Goal: Task Accomplishment & Management: Complete application form

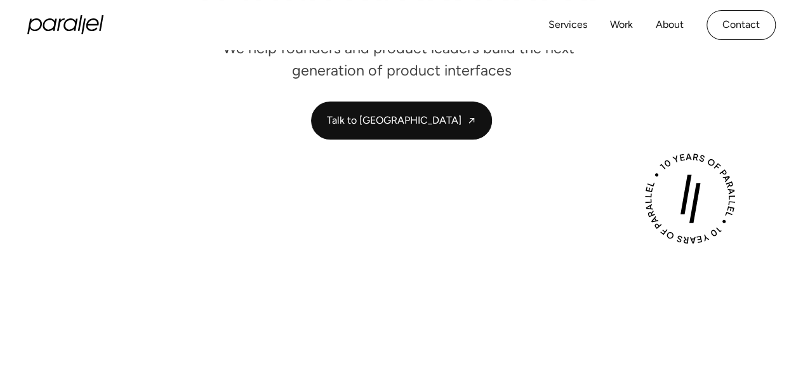
scroll to position [208, 0]
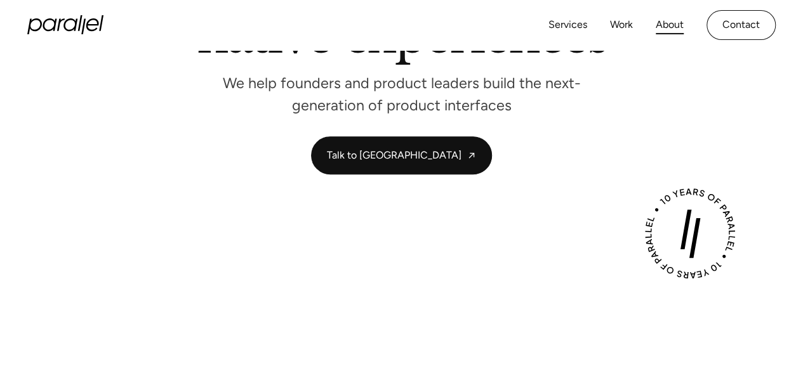
click at [659, 22] on link "About" at bounding box center [670, 25] width 28 height 18
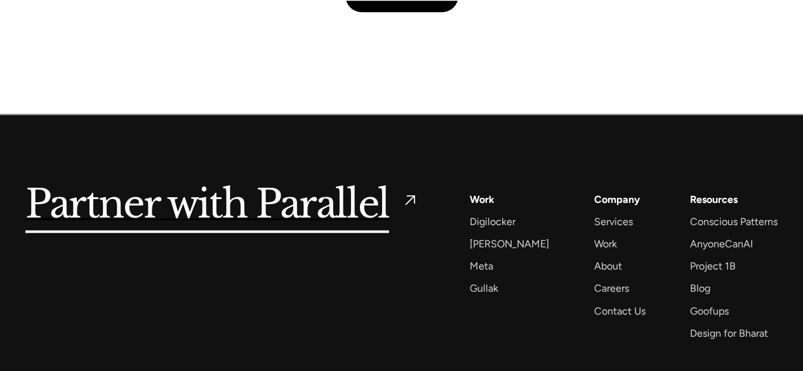
scroll to position [3003, 0]
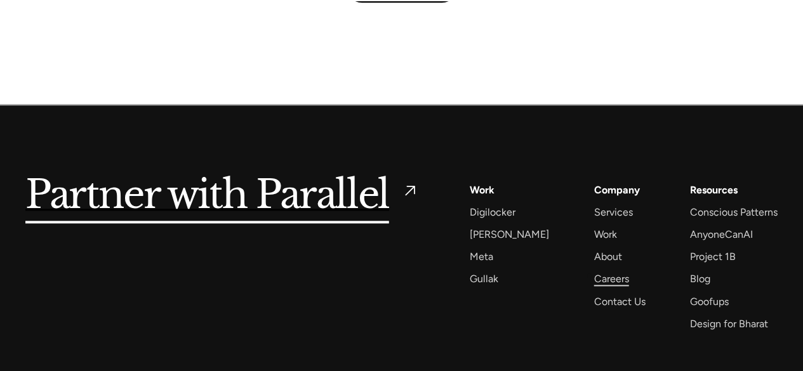
click at [593, 276] on div "Careers" at bounding box center [610, 278] width 35 height 17
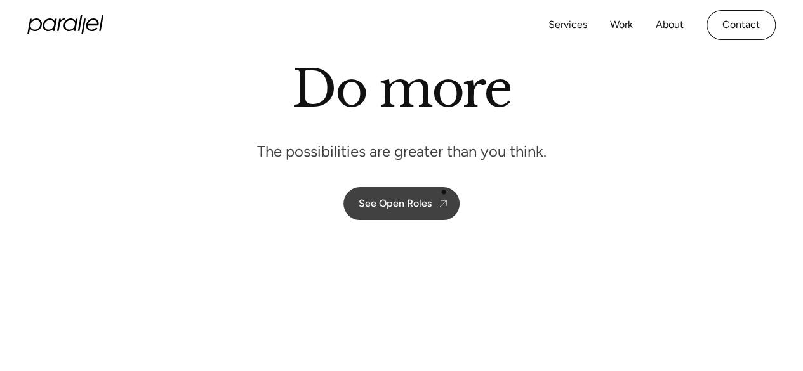
click at [444, 192] on link "See Open Roles" at bounding box center [401, 203] width 116 height 33
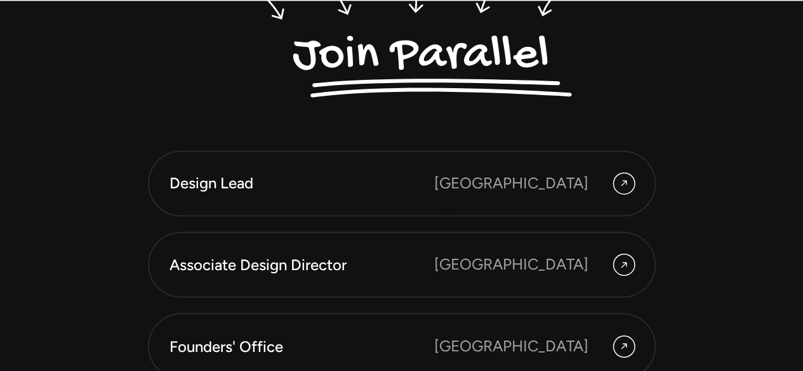
scroll to position [3290, 0]
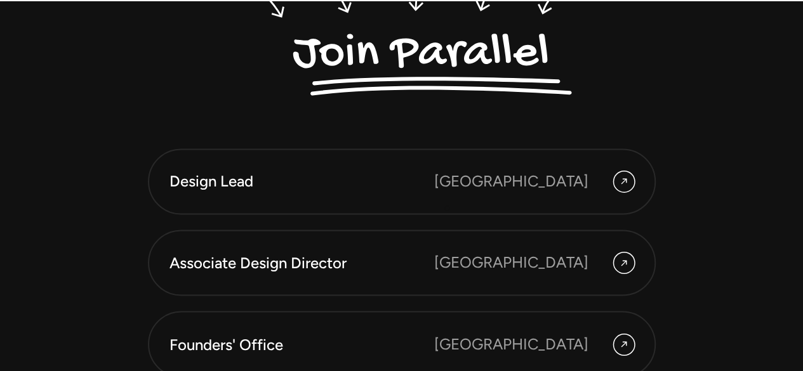
click at [447, 208] on link "Design Lead [GEOGRAPHIC_DATA]" at bounding box center [402, 181] width 508 height 66
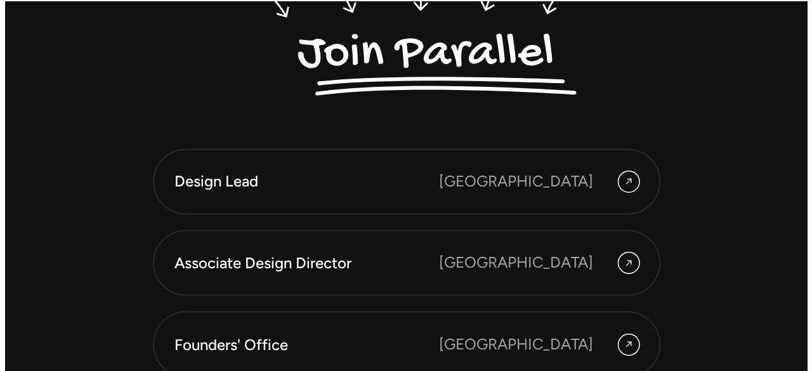
scroll to position [3300, 0]
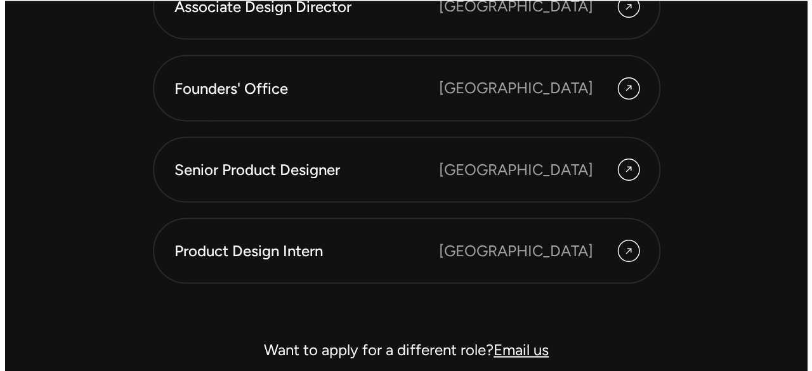
scroll to position [3568, 0]
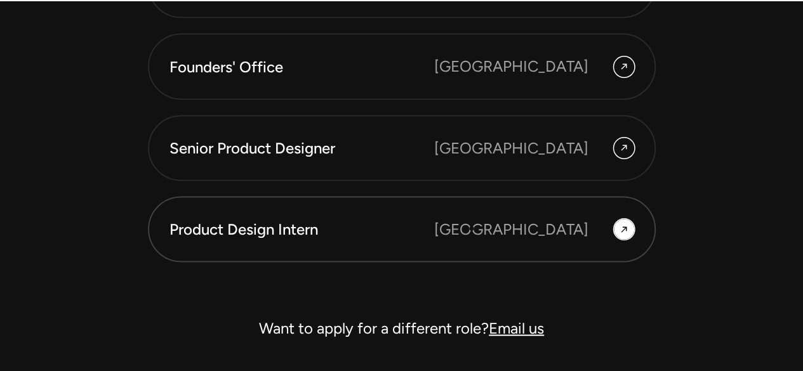
click at [434, 228] on div "Product Design Intern" at bounding box center [301, 229] width 265 height 22
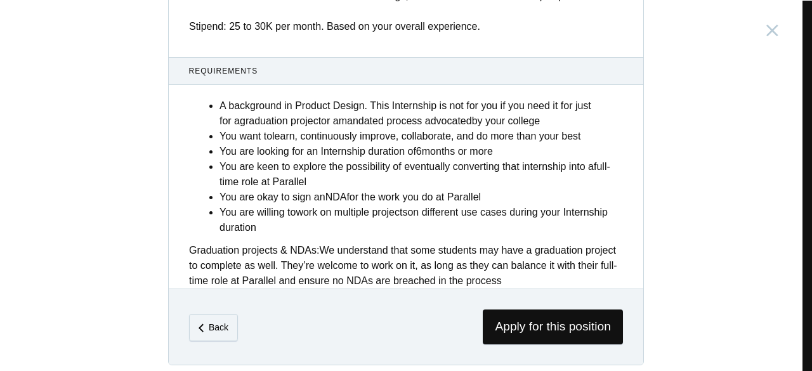
scroll to position [589, 0]
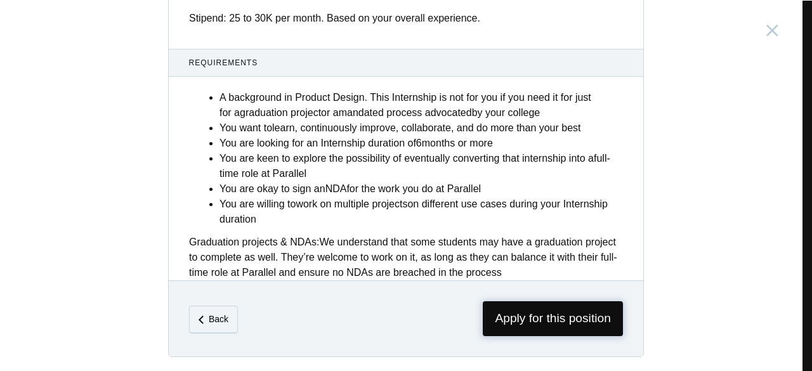
click at [539, 325] on span "Apply for this position" at bounding box center [553, 318] width 140 height 35
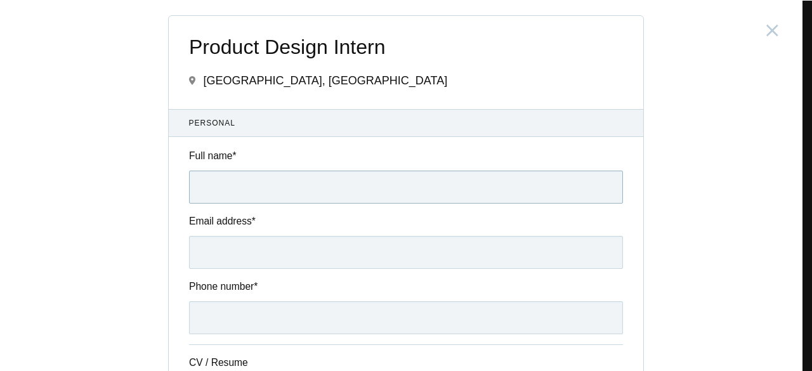
click at [430, 186] on input "Full name *" at bounding box center [406, 187] width 434 height 33
type input "[PERSON_NAME]"
click at [398, 259] on input "Email address *" at bounding box center [406, 252] width 434 height 33
type input "d"
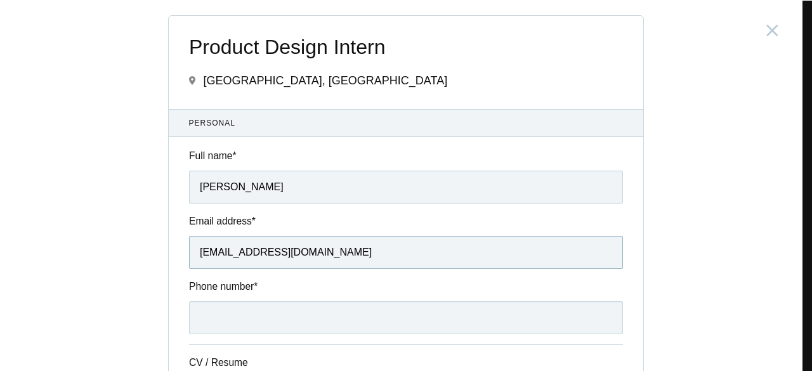
scroll to position [37, 0]
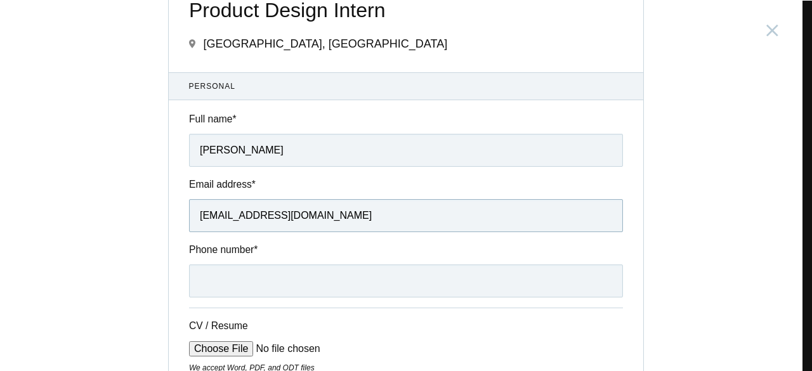
type input "farihashiraz03@gmail.com"
click at [376, 274] on input "Phone number *" at bounding box center [406, 281] width 434 height 33
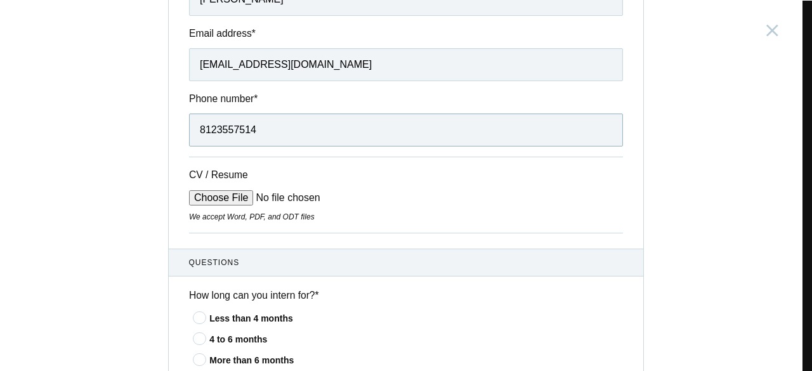
scroll to position [206, 0]
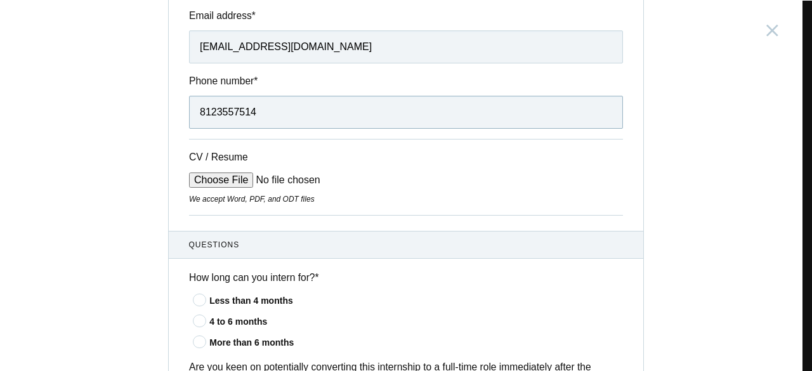
type input "8123557514"
click at [245, 178] on input "CV / Resume" at bounding box center [285, 180] width 192 height 15
type input "C:\fakepath\Fariha Resume.pdf"
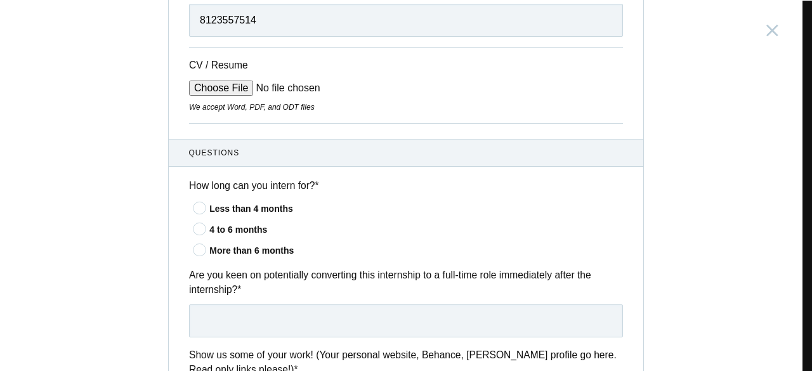
scroll to position [298, 0]
click at [280, 253] on div "More than 6 months" at bounding box center [416, 250] width 414 height 13
click at [0, 0] on input"] "More than 6 months" at bounding box center [0, 0] width 0 height 0
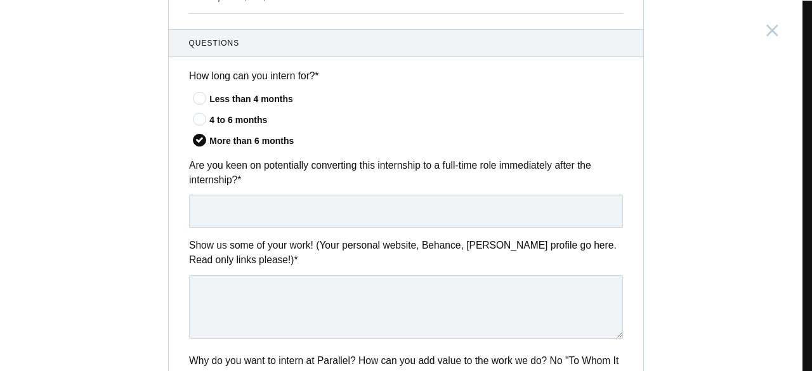
scroll to position [408, 0]
click at [493, 215] on input "text" at bounding box center [406, 210] width 434 height 33
type input "Yes"
click at [444, 331] on textarea at bounding box center [406, 306] width 434 height 63
click at [452, 166] on label "Are you keen on potentially converting this internship to a full-time role imme…" at bounding box center [406, 172] width 434 height 30
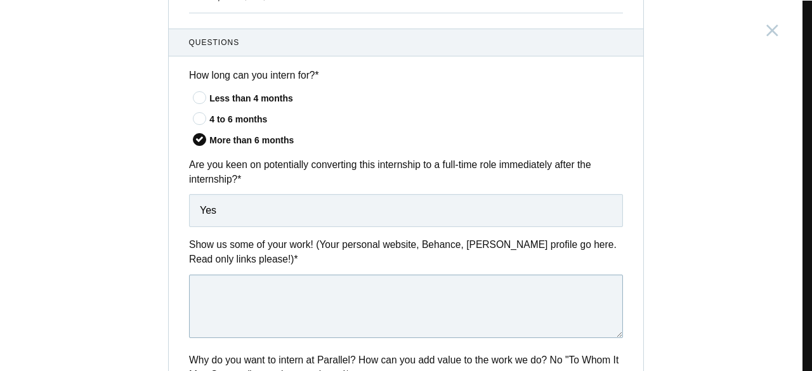
click at [358, 294] on textarea at bounding box center [406, 306] width 434 height 63
paste textarea "https://farihashiraz.framer.website/"
click at [358, 294] on textarea "https://farihashiraz.framer.website/" at bounding box center [406, 306] width 434 height 63
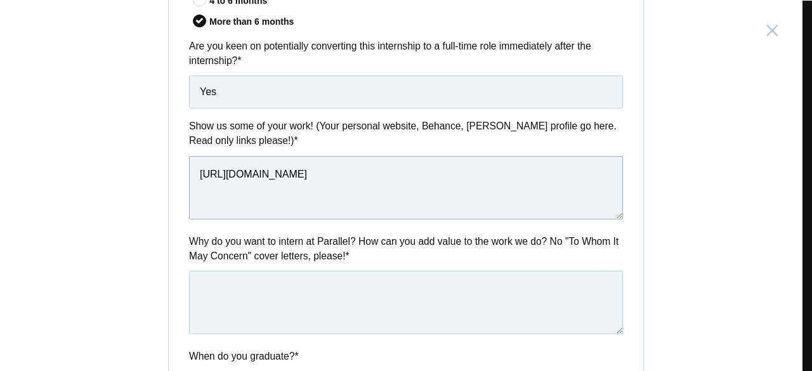
scroll to position [532, 0]
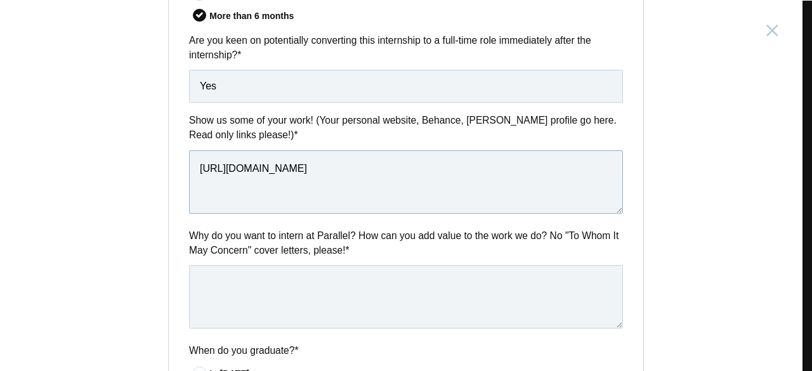
type textarea "https://farihashiraz.framer.website/"
click at [355, 277] on textarea at bounding box center [406, 296] width 434 height 63
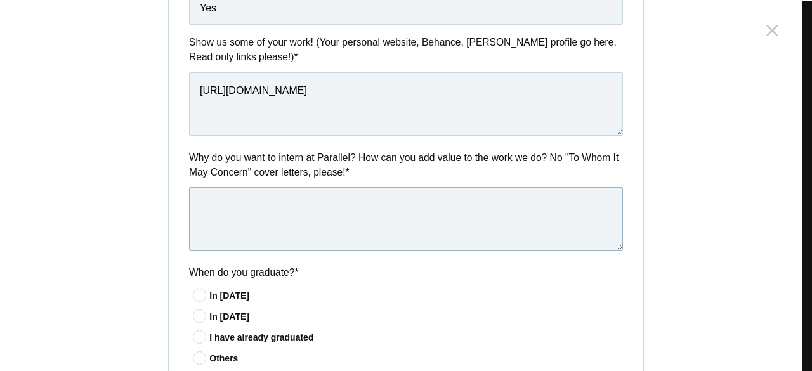
scroll to position [646, 0]
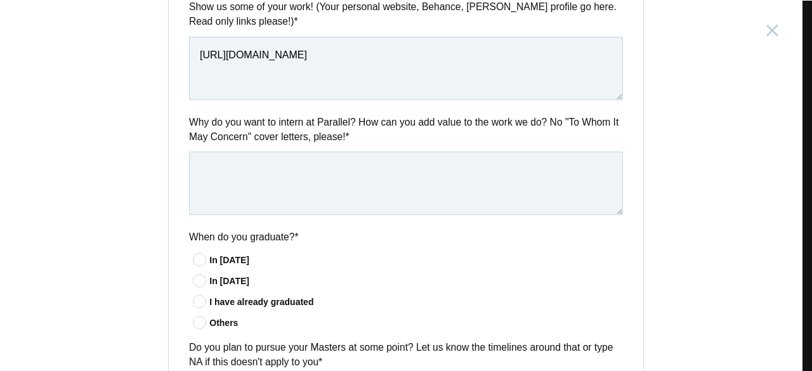
click at [307, 303] on div "I have already graduated" at bounding box center [416, 302] width 414 height 13
click at [0, 0] on input"] "I have already graduated" at bounding box center [0, 0] width 0 height 0
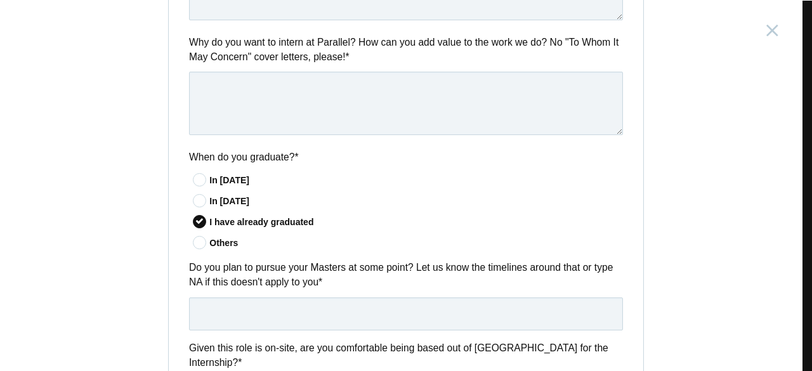
scroll to position [742, 0]
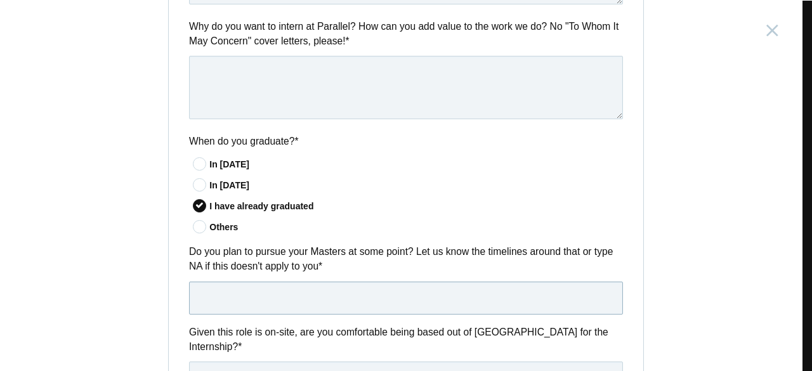
click at [365, 293] on input "text" at bounding box center [406, 298] width 434 height 33
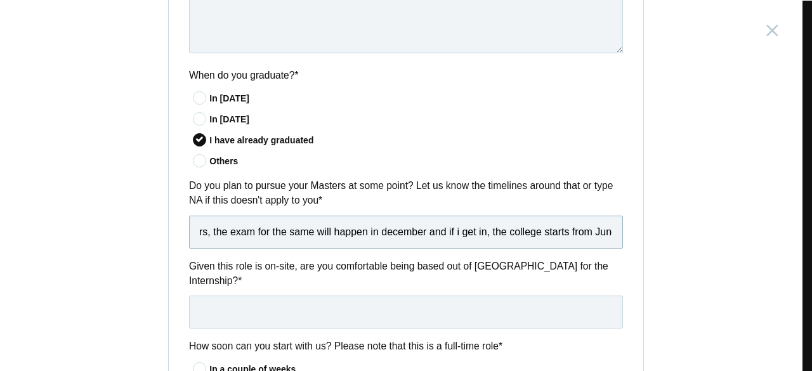
scroll to position [0, 127]
drag, startPoint x: 407, startPoint y: 234, endPoint x: 393, endPoint y: 231, distance: 14.2
click at [393, 231] on input "I plan on pursuing my masters, the exam for the same will happen in december an…" at bounding box center [406, 232] width 434 height 33
click at [383, 227] on input "I plan on pursuing my masters, the exam for the same will happen in december an…" at bounding box center [406, 232] width 434 height 33
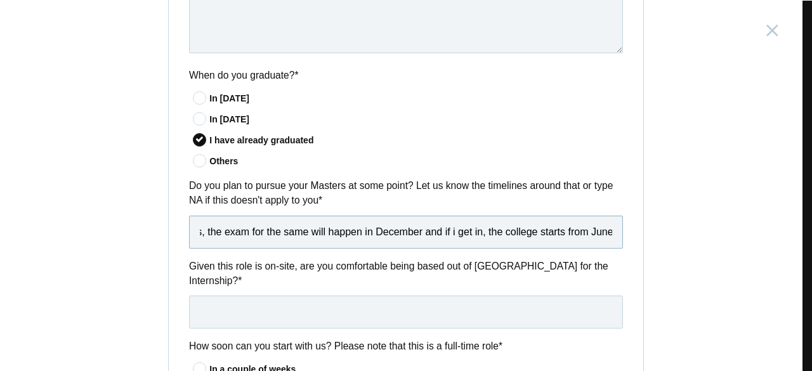
click at [498, 230] on input "I plan on pursuing my masters, the exam for the same will happen in December an…" at bounding box center [406, 232] width 434 height 33
type input "I plan on pursuing my masters, the exam for the same will happen in December an…"
click at [441, 296] on input "text" at bounding box center [406, 312] width 434 height 33
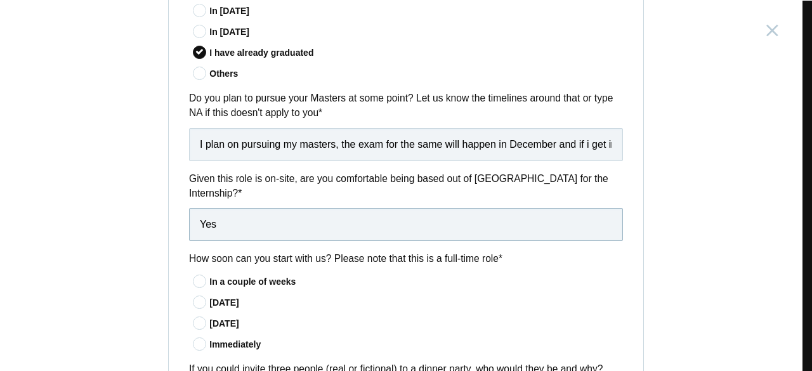
scroll to position [896, 0]
type input "Yes"
click at [283, 275] on div "In a couple of weeks" at bounding box center [416, 281] width 414 height 13
click at [0, 0] on input"] "In a couple of weeks" at bounding box center [0, 0] width 0 height 0
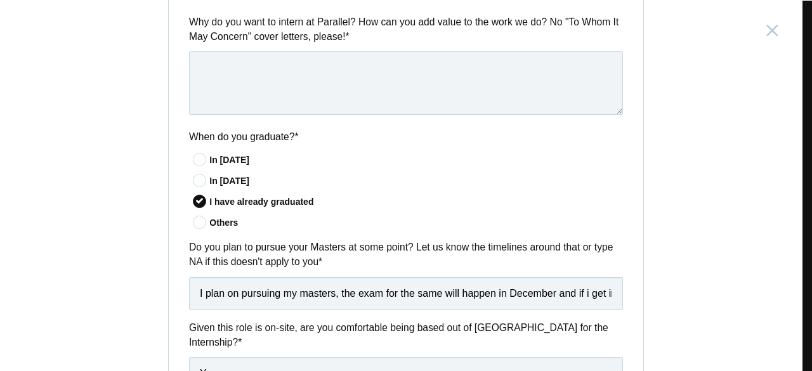
scroll to position [746, 0]
click at [194, 299] on input "I plan on pursuing my masters, the exam for the same will happen in December an…" at bounding box center [406, 294] width 434 height 33
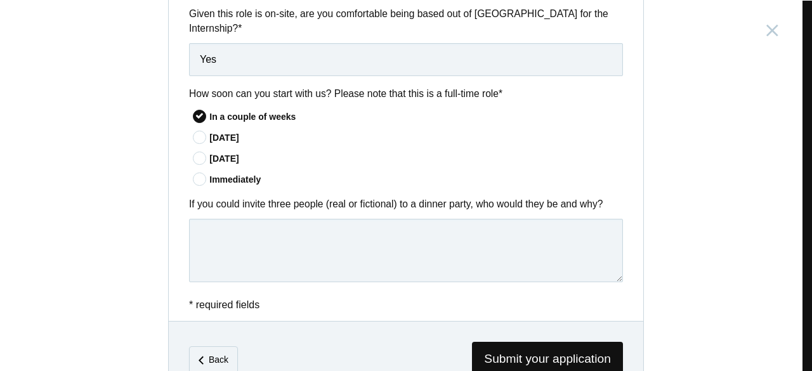
scroll to position [1085, 0]
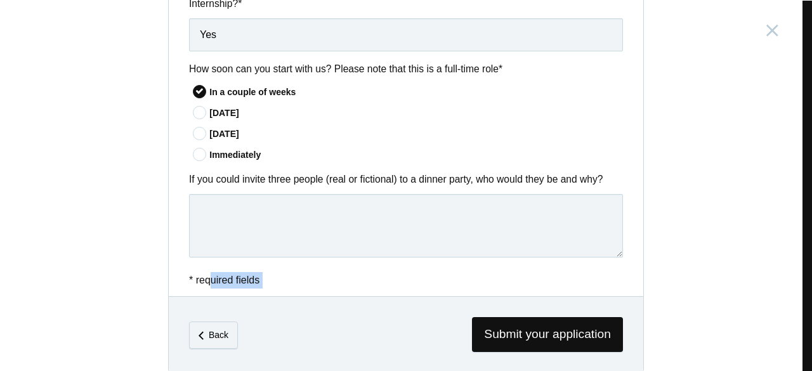
drag, startPoint x: 195, startPoint y: 291, endPoint x: 207, endPoint y: 267, distance: 27.0
click at [355, 237] on textarea at bounding box center [406, 225] width 434 height 63
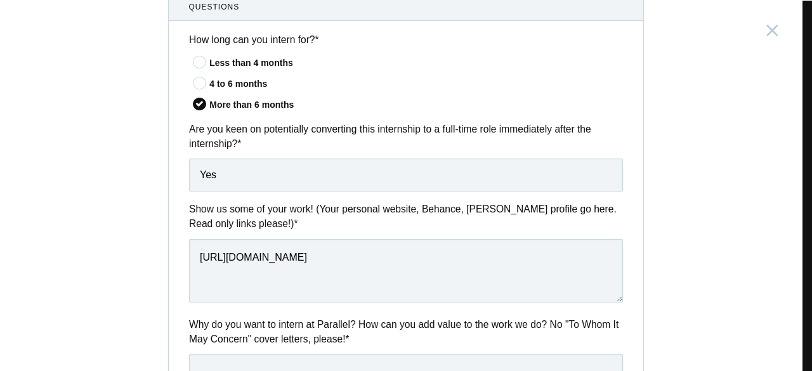
scroll to position [445, 0]
